Goal: Browse casually

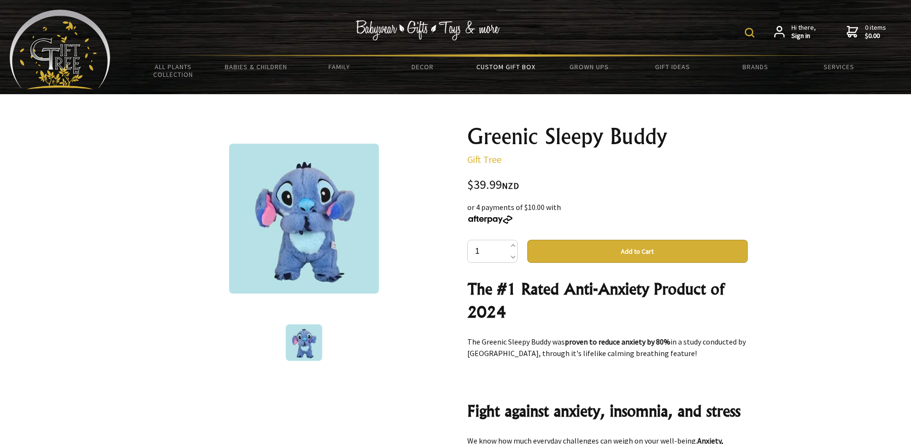
click at [495, 66] on link "Custom Gift Box" at bounding box center [506, 67] width 83 height 20
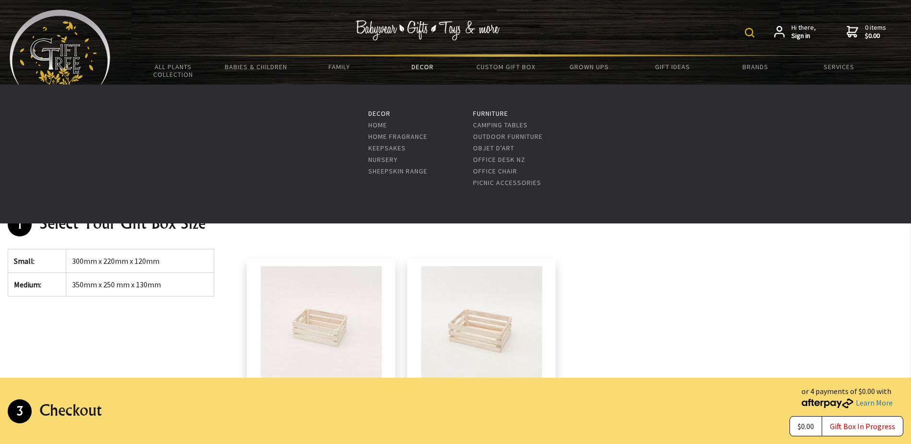
click at [419, 65] on link "Decor" at bounding box center [422, 67] width 83 height 20
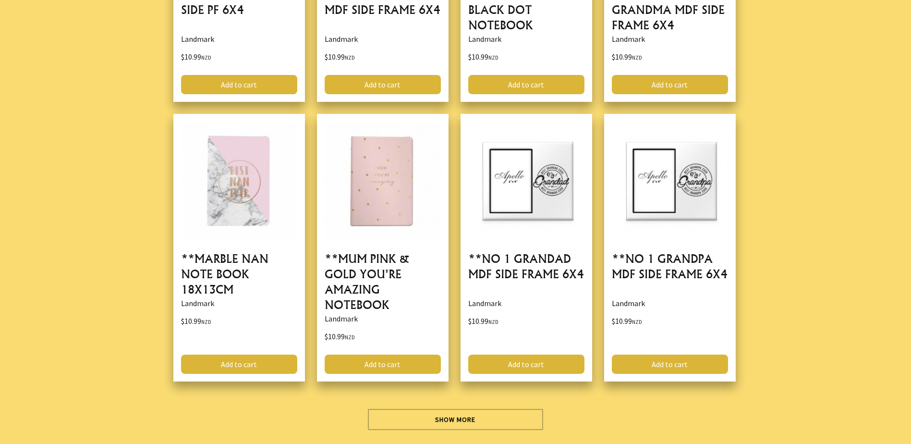
scroll to position [2931, 0]
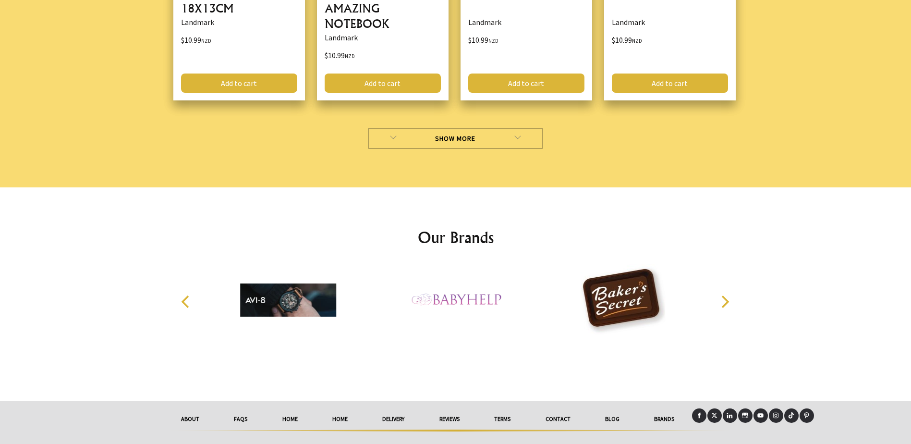
click at [457, 132] on link "Show More" at bounding box center [455, 138] width 175 height 21
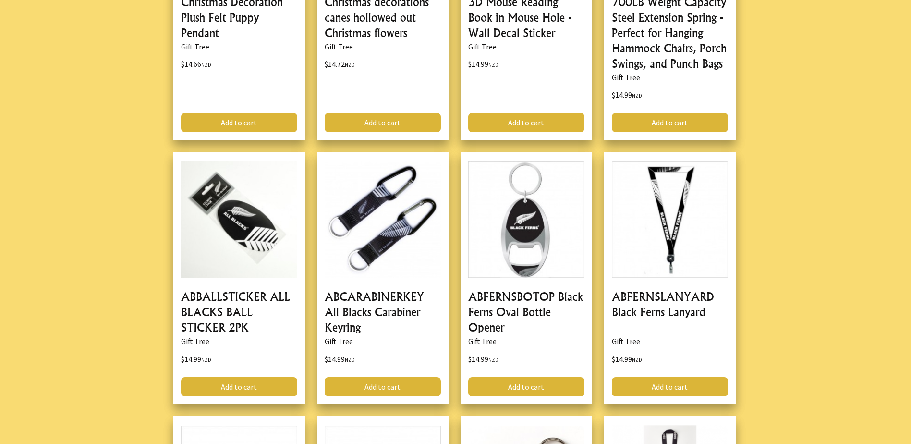
scroll to position [5525, 0]
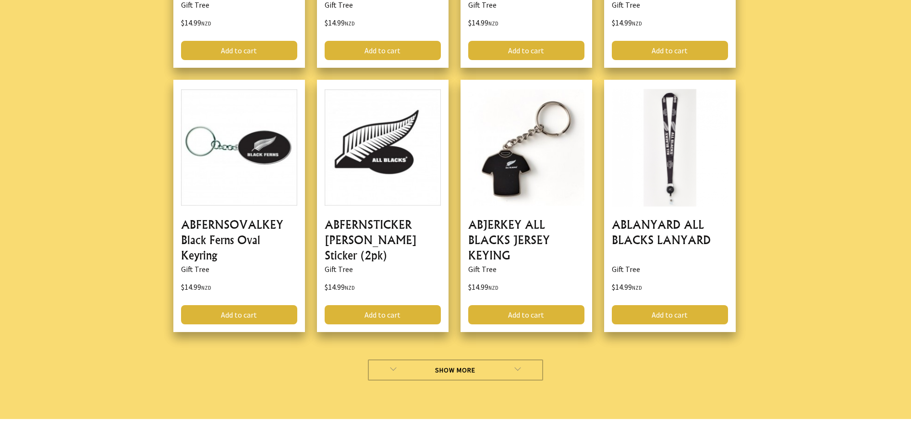
click at [431, 359] on link "Show More" at bounding box center [455, 369] width 175 height 21
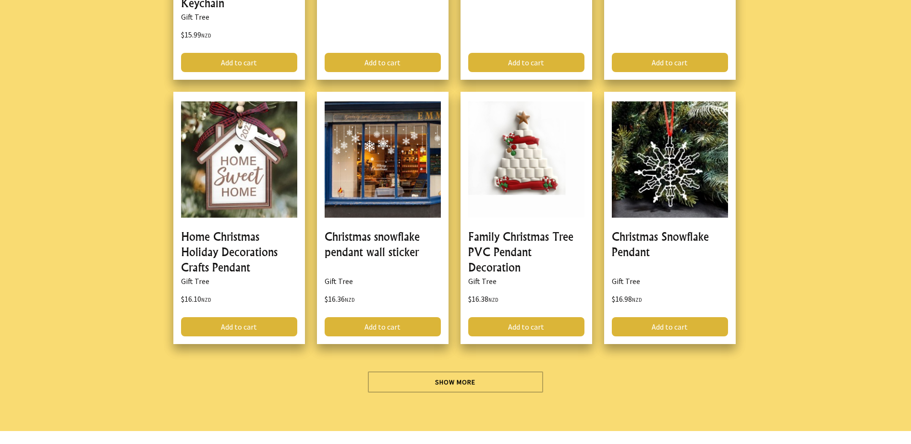
scroll to position [8425, 0]
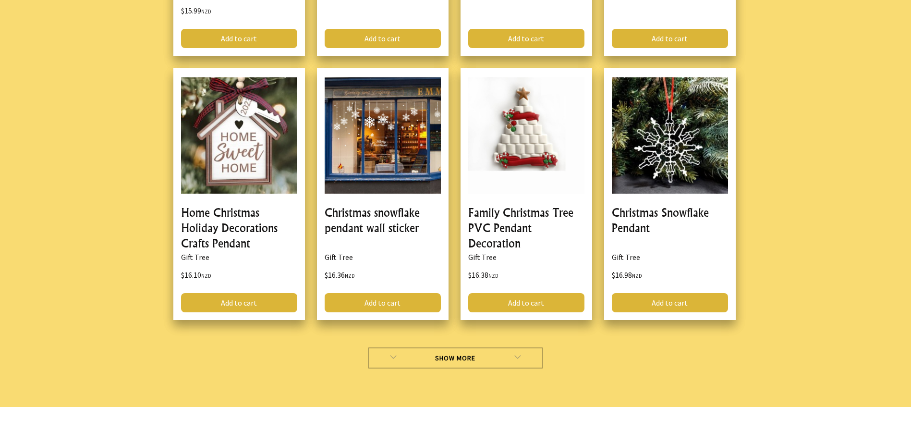
click at [452, 347] on link "Show More" at bounding box center [455, 357] width 175 height 21
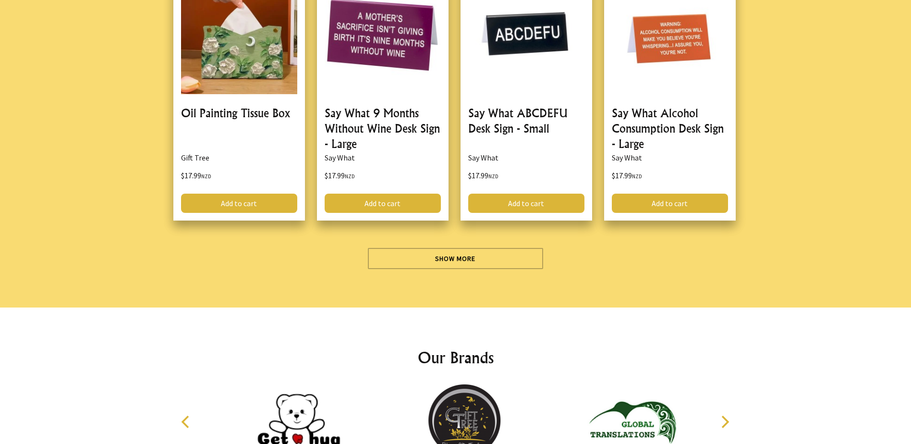
scroll to position [11260, 0]
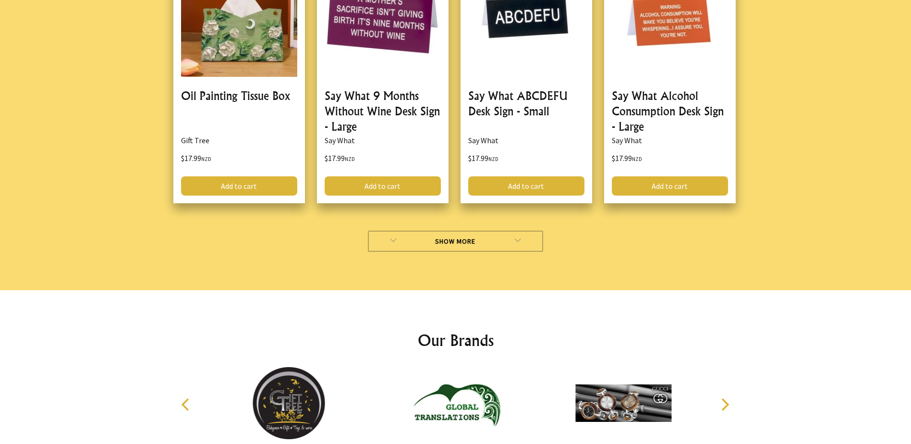
click at [466, 231] on link "Show More" at bounding box center [455, 241] width 175 height 21
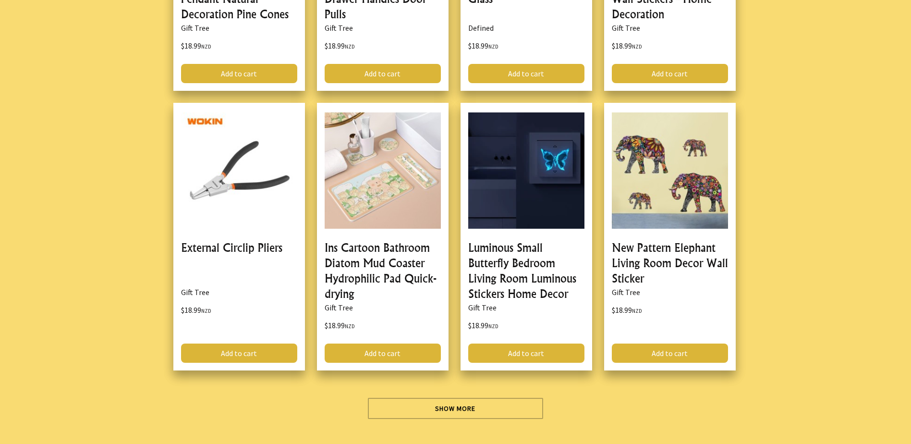
scroll to position [13951, 0]
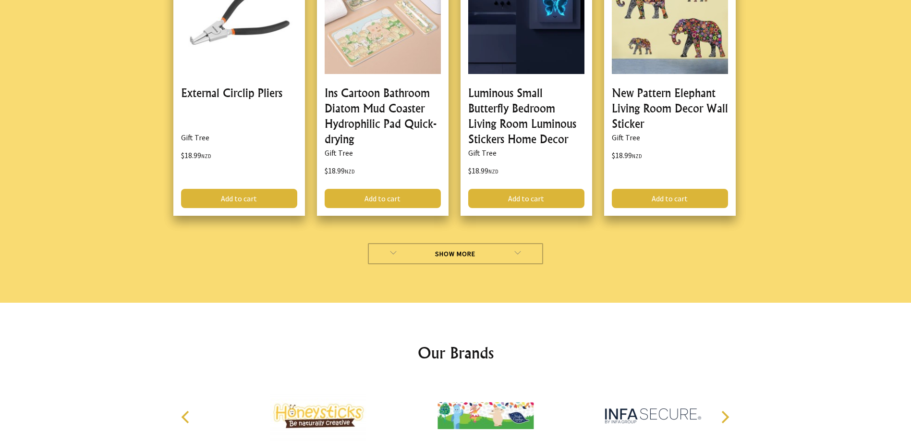
click at [459, 243] on link "Show More" at bounding box center [455, 253] width 175 height 21
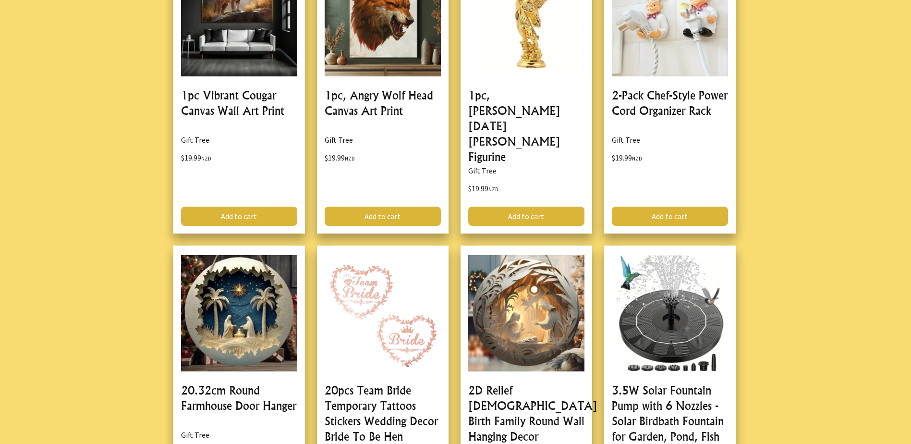
scroll to position [16641, 0]
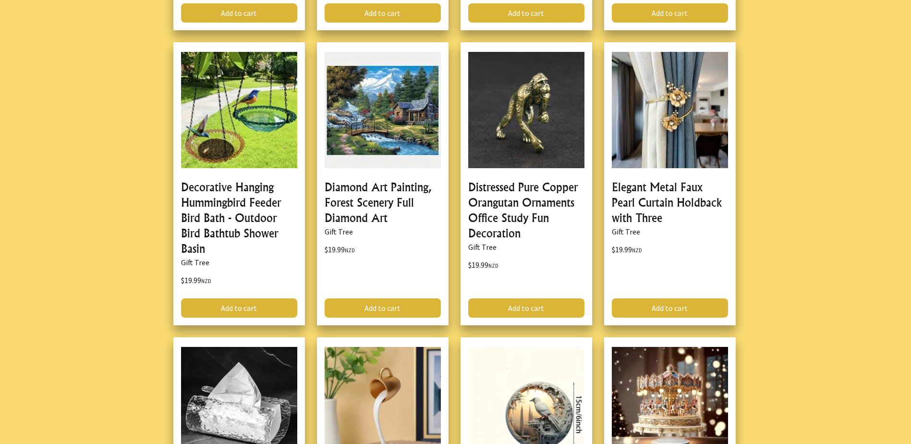
scroll to position [19620, 0]
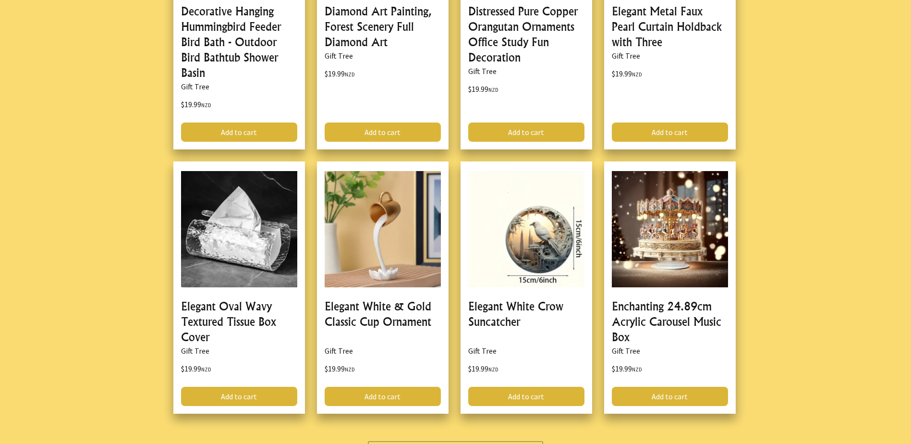
click at [460, 441] on link "Show More" at bounding box center [455, 451] width 175 height 21
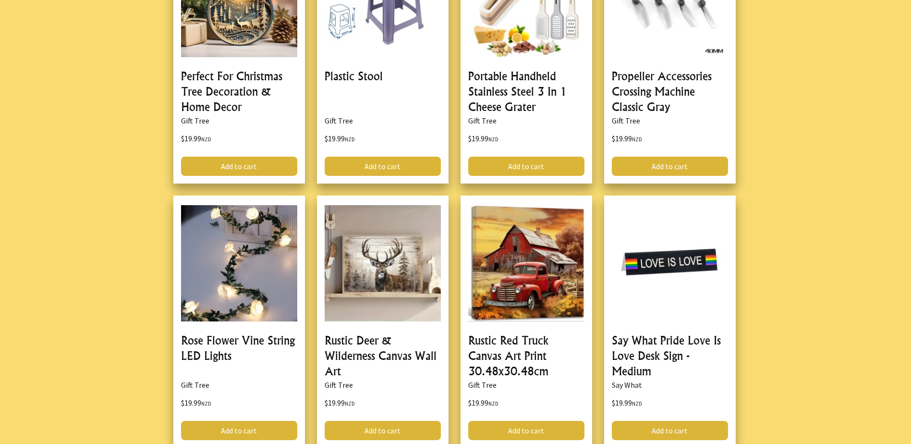
scroll to position [22551, 0]
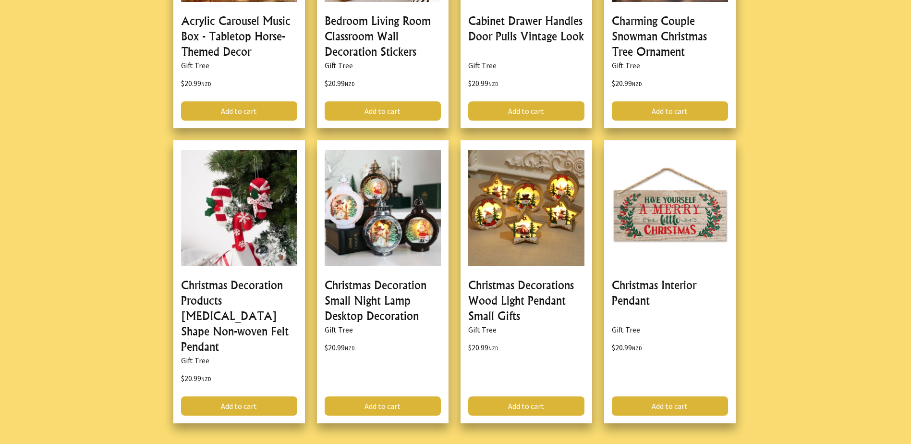
scroll to position [25482, 0]
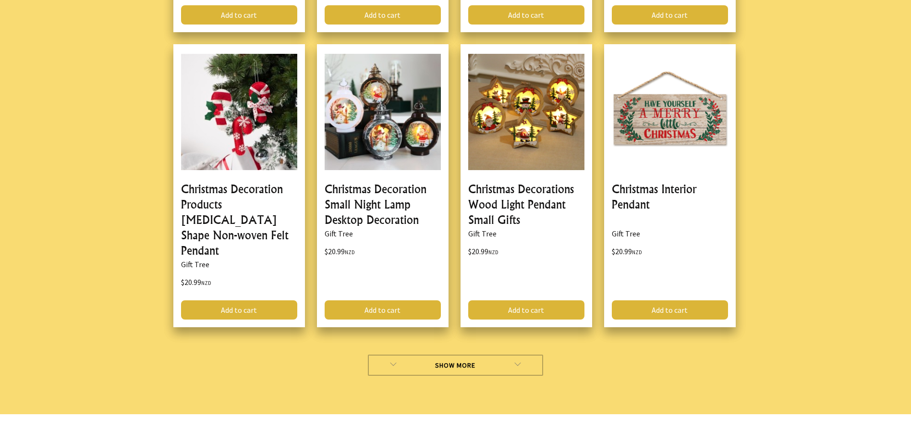
click at [453, 355] on link "Show More" at bounding box center [455, 365] width 175 height 21
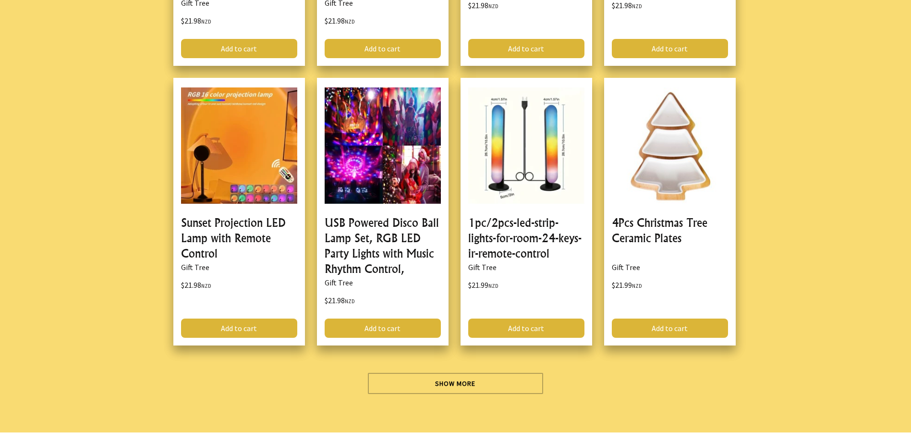
scroll to position [28430, 0]
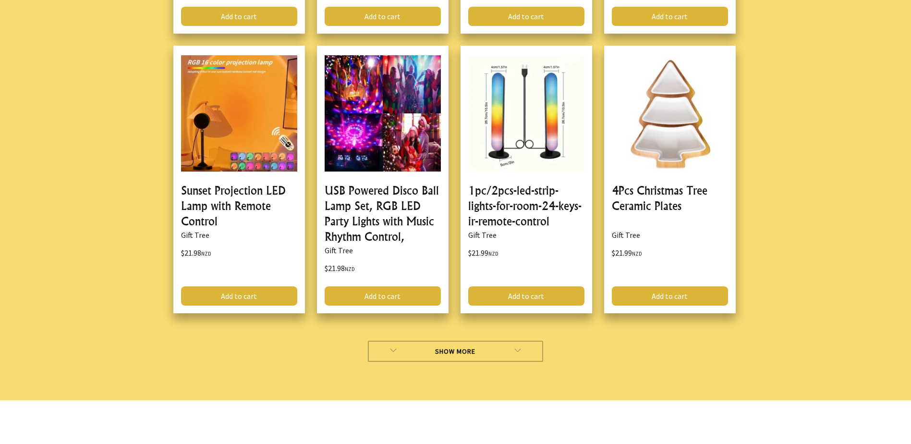
click at [465, 341] on link "Show More" at bounding box center [455, 351] width 175 height 21
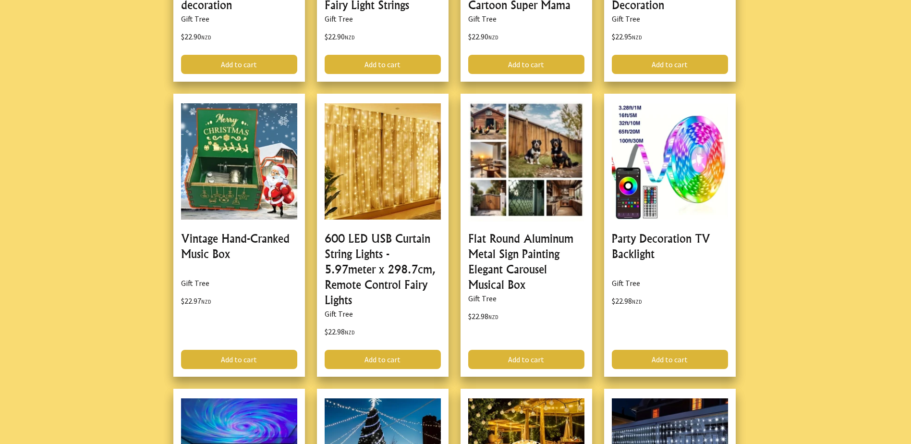
scroll to position [31168, 0]
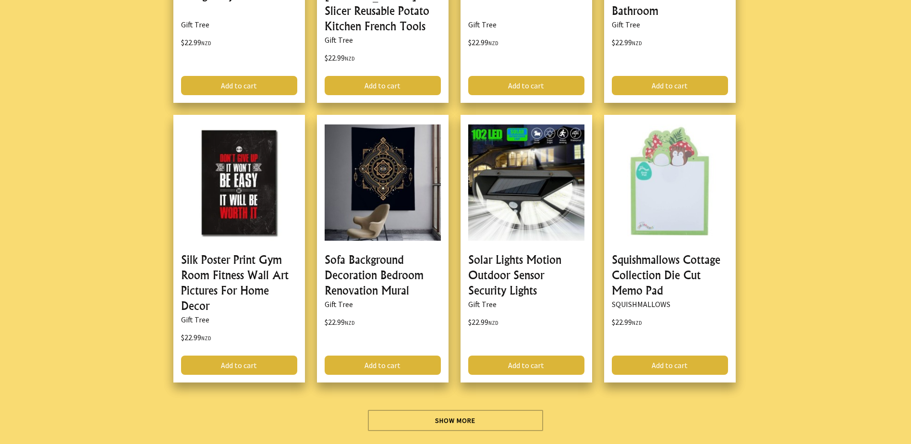
scroll to position [33955, 0]
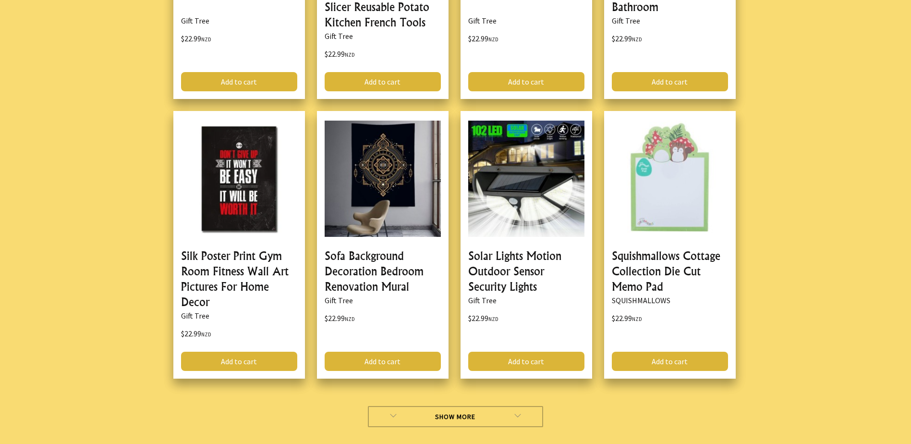
click at [441, 406] on link "Show More" at bounding box center [455, 416] width 175 height 21
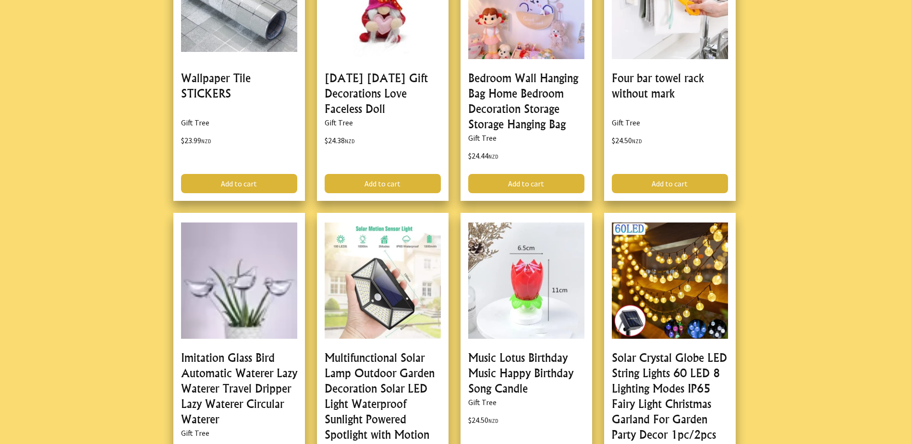
scroll to position [36694, 0]
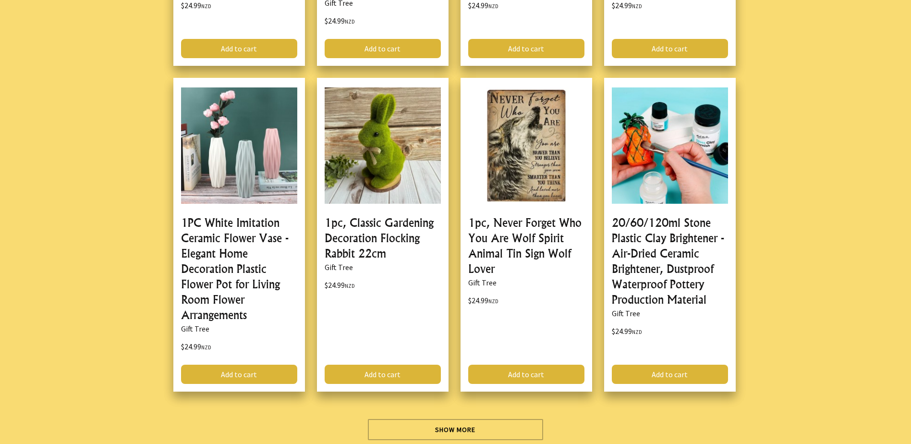
scroll to position [39734, 0]
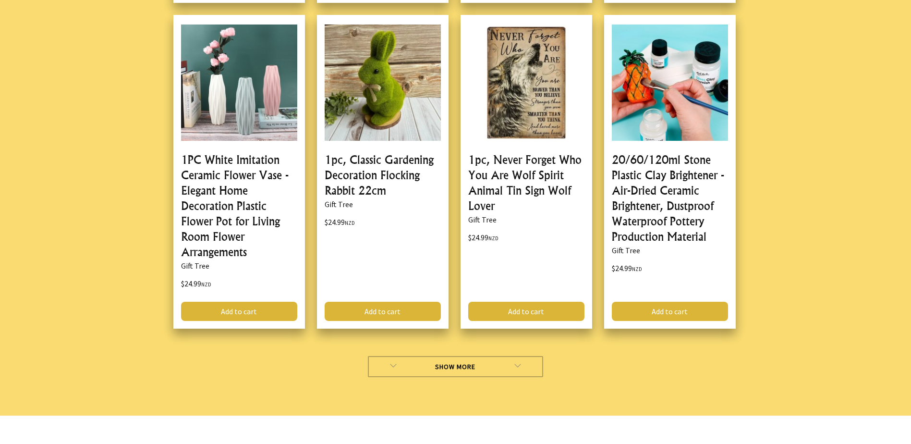
click at [455, 356] on link "Show More" at bounding box center [455, 366] width 175 height 21
